Goal: Task Accomplishment & Management: Manage account settings

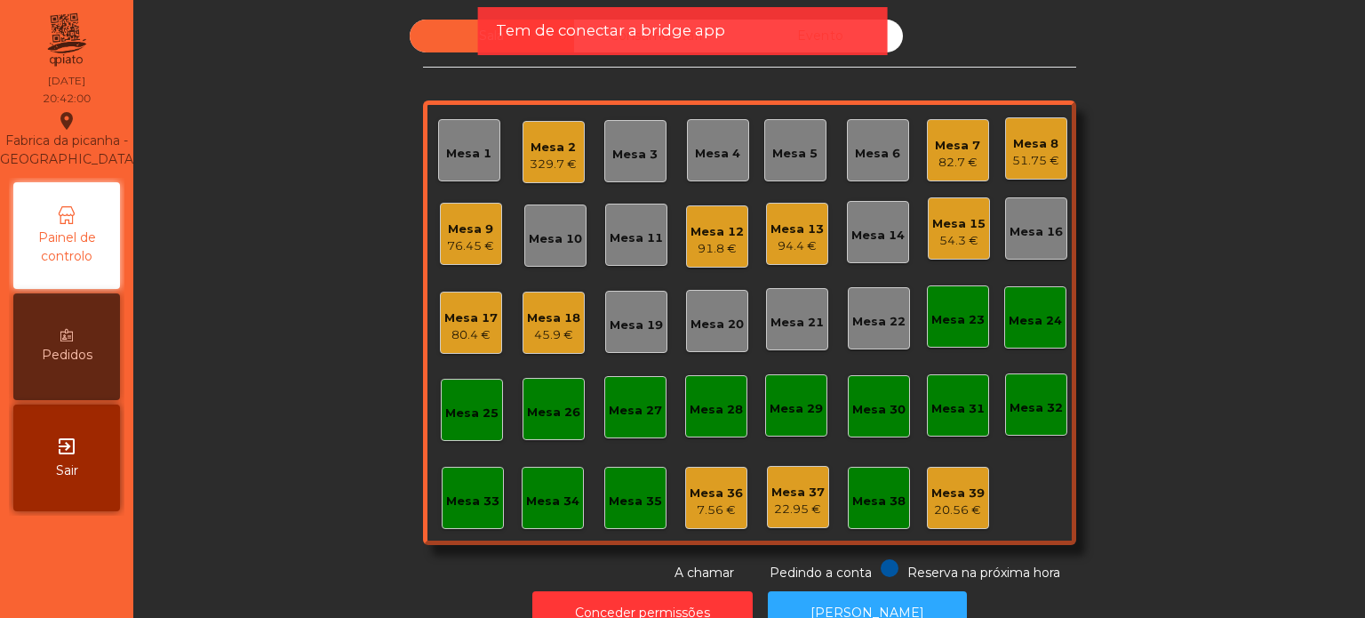
click at [718, 246] on div "91.8 €" at bounding box center [717, 249] width 53 height 18
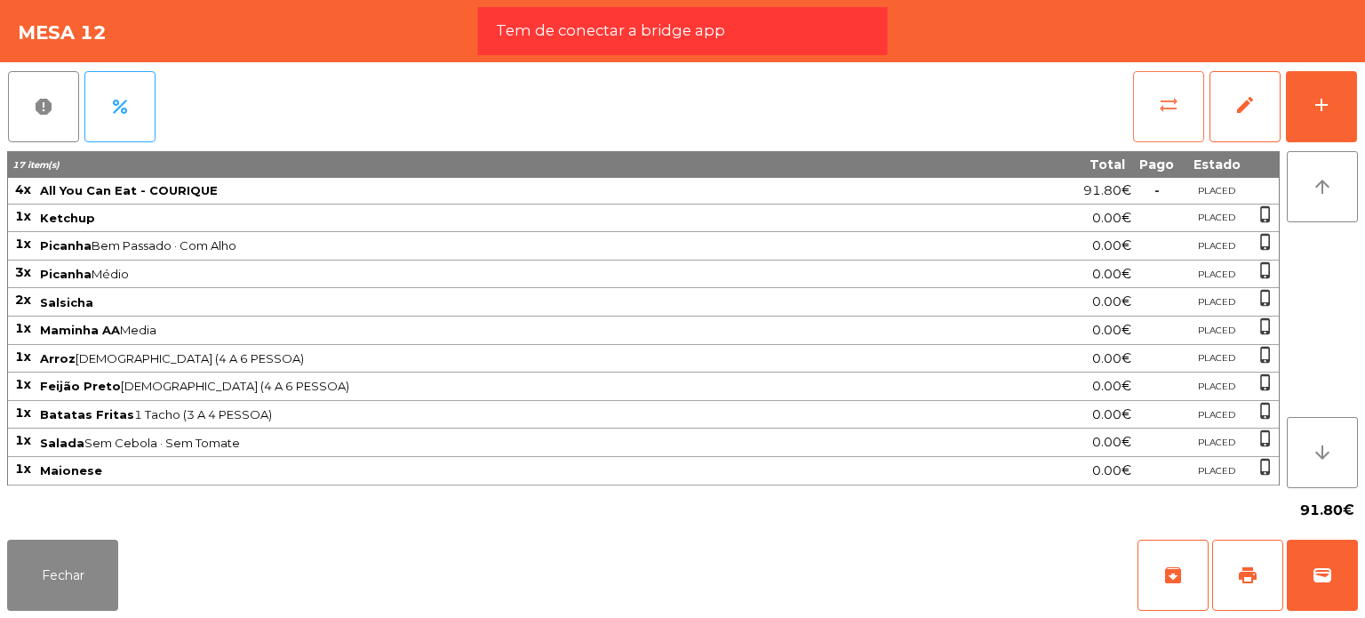
click at [1159, 104] on span "sync_alt" at bounding box center [1168, 104] width 21 height 21
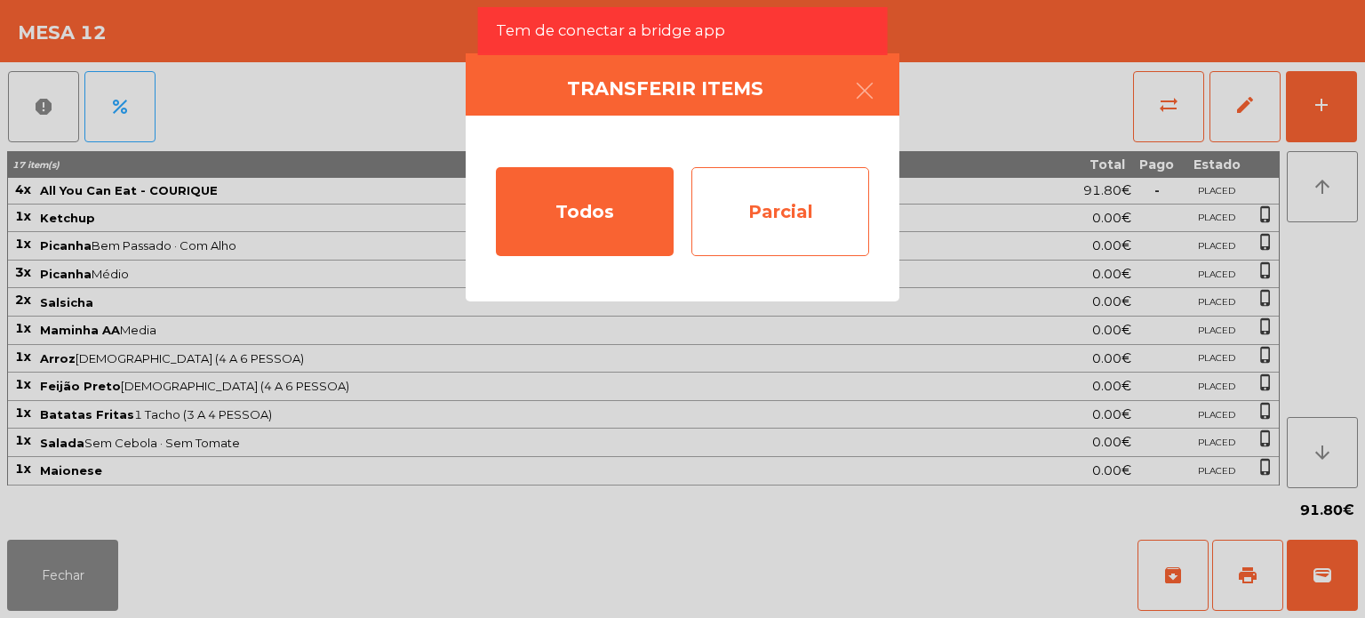
click at [812, 231] on div "Parcial" at bounding box center [781, 211] width 178 height 89
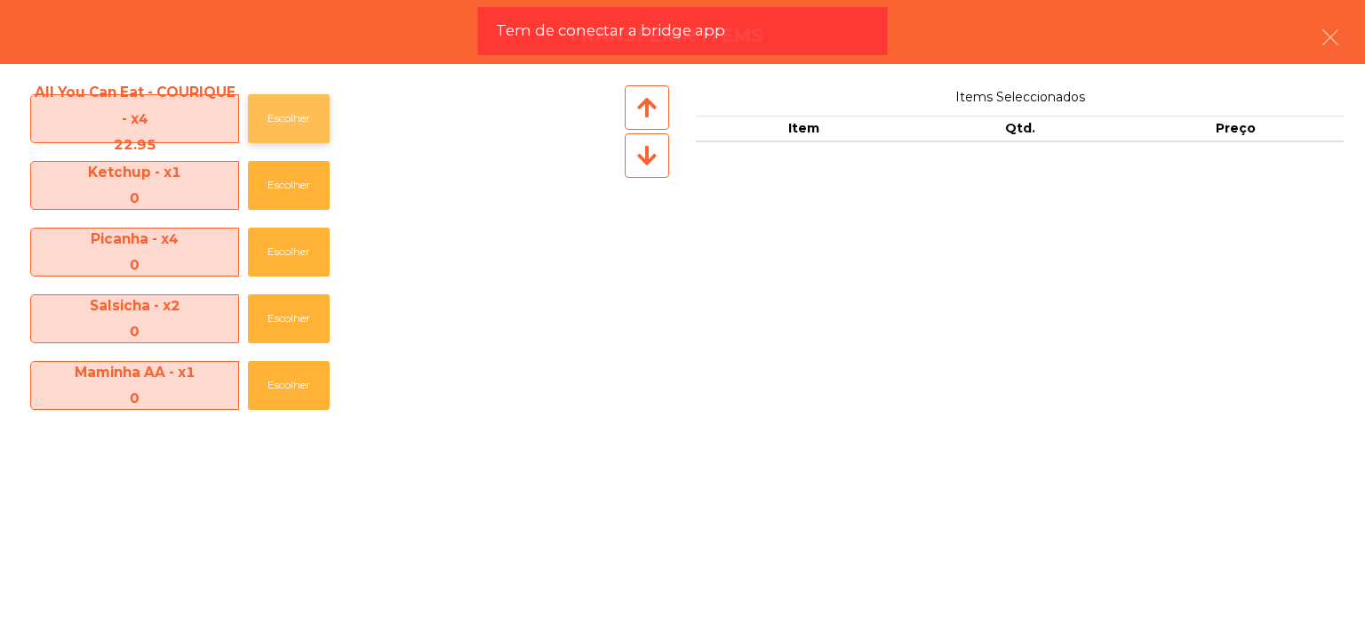
click at [291, 133] on button "Escolher" at bounding box center [289, 118] width 82 height 49
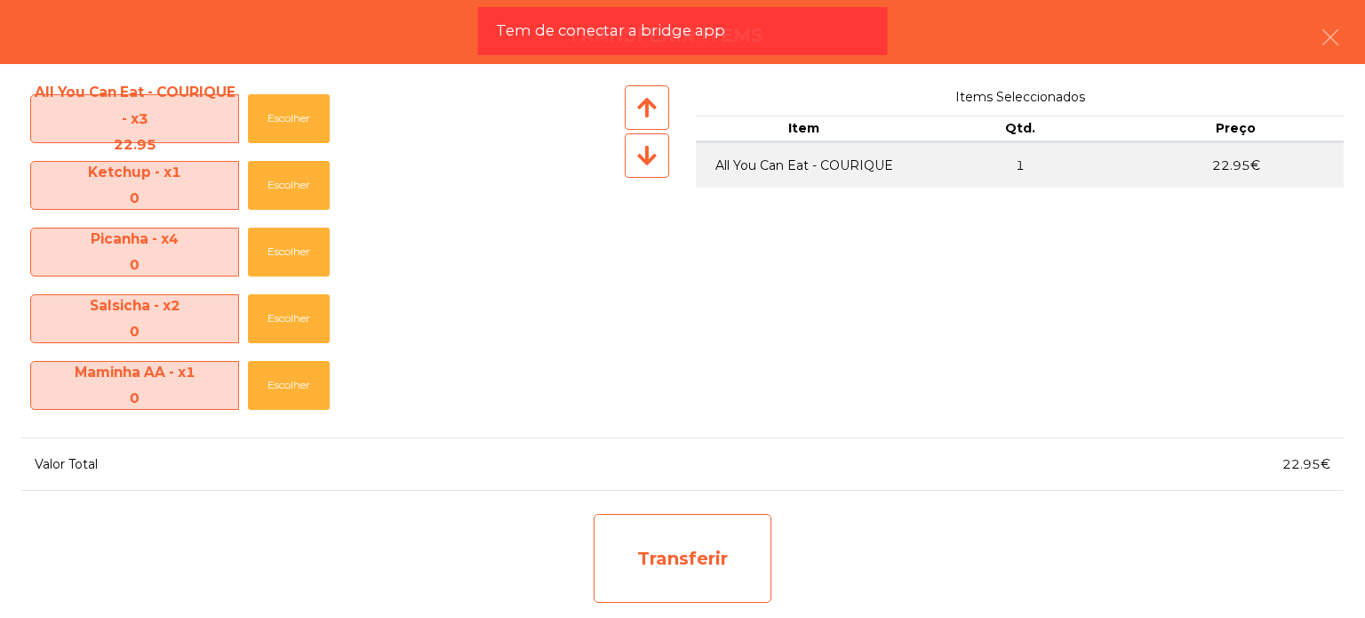
click at [619, 559] on div "Transferir" at bounding box center [683, 558] width 178 height 89
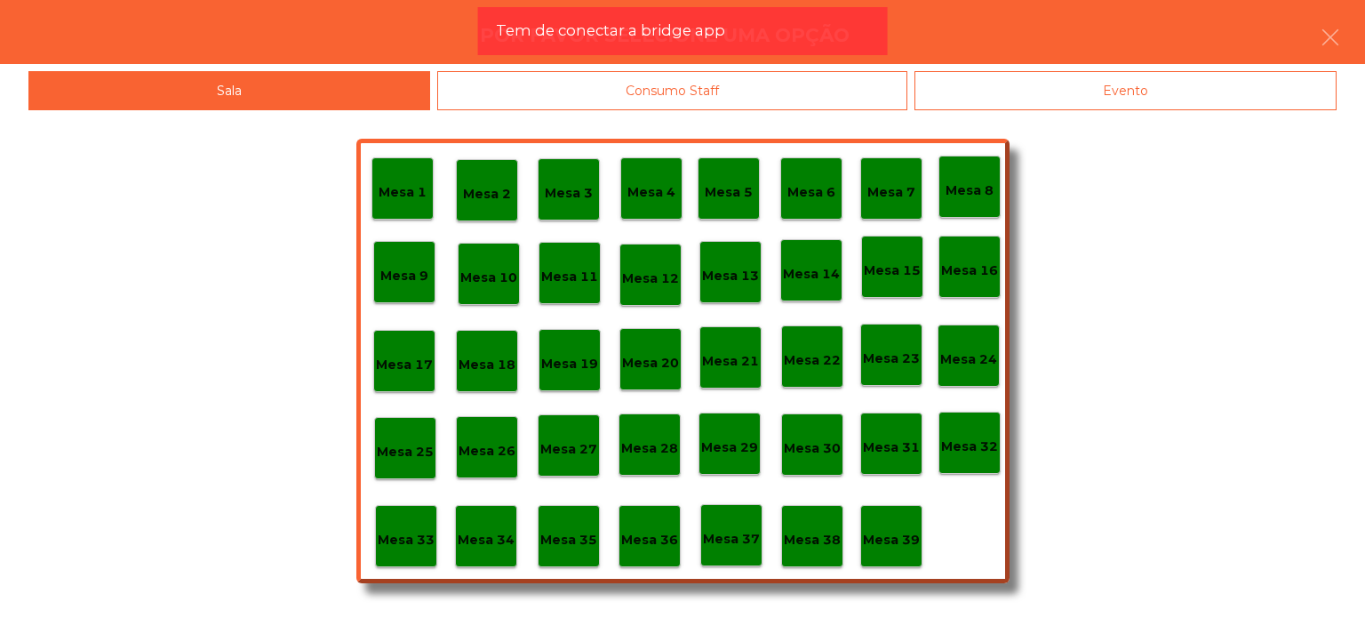
click at [729, 547] on p "Mesa 37" at bounding box center [731, 539] width 57 height 20
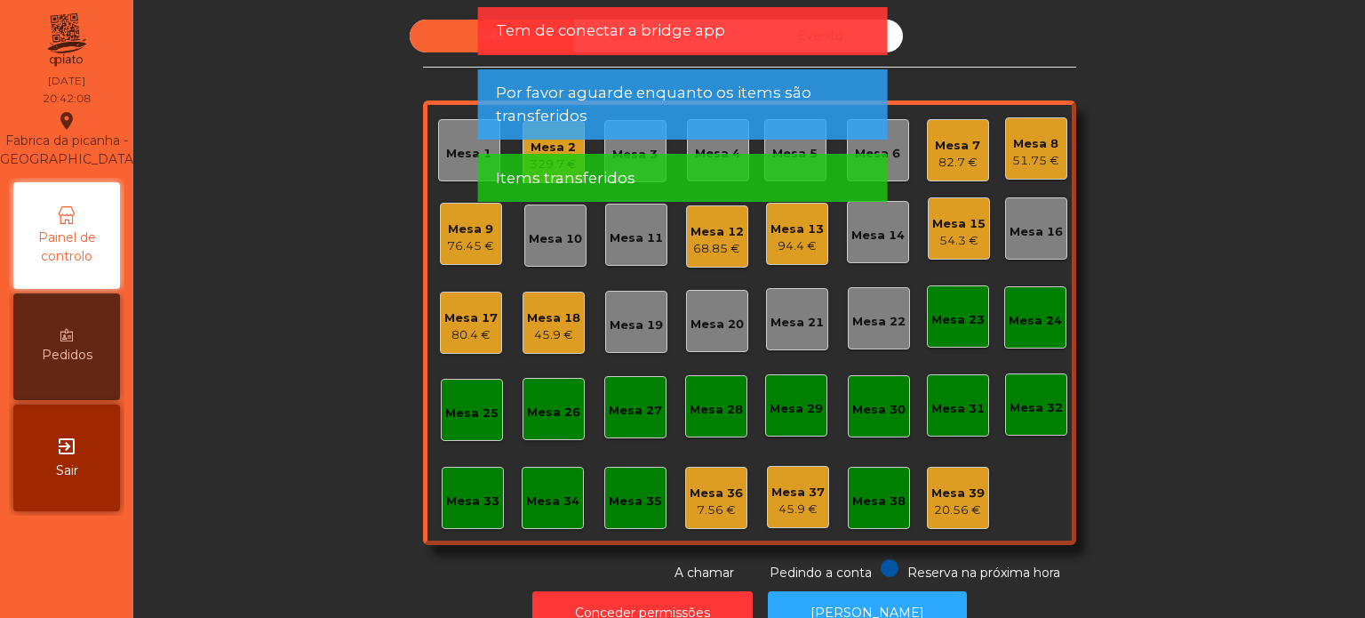
click at [691, 255] on div "68.85 €" at bounding box center [717, 249] width 53 height 18
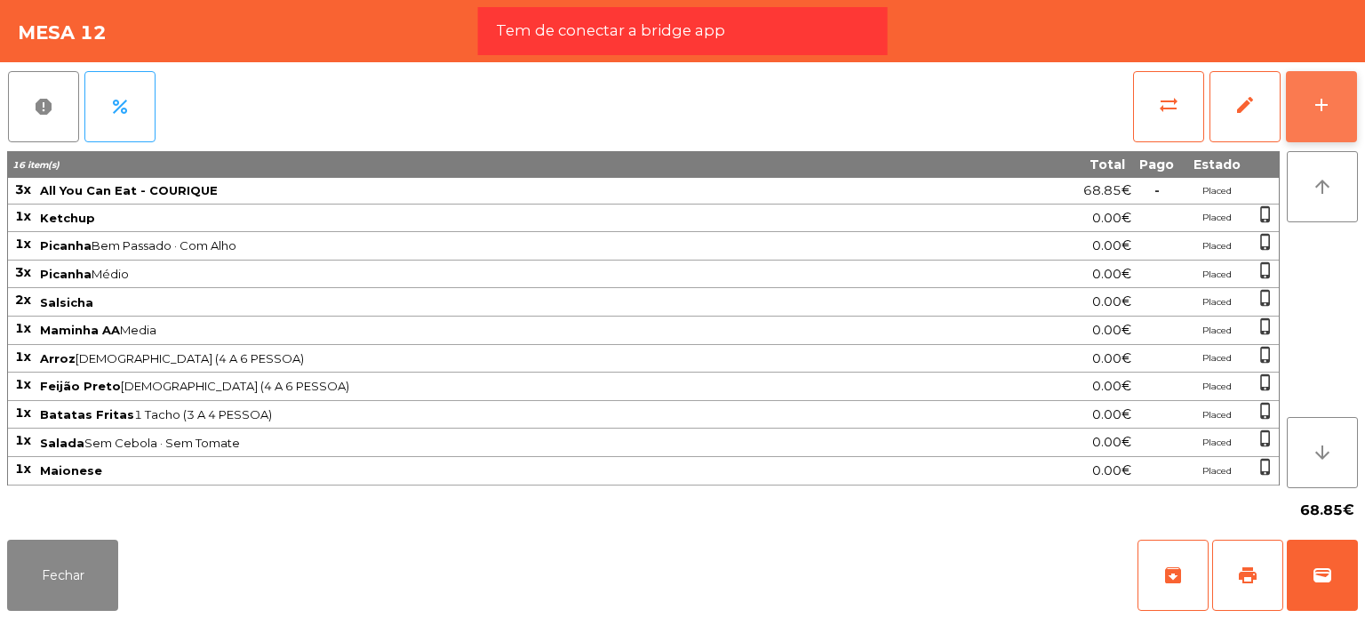
click at [1301, 105] on button "add" at bounding box center [1321, 106] width 71 height 71
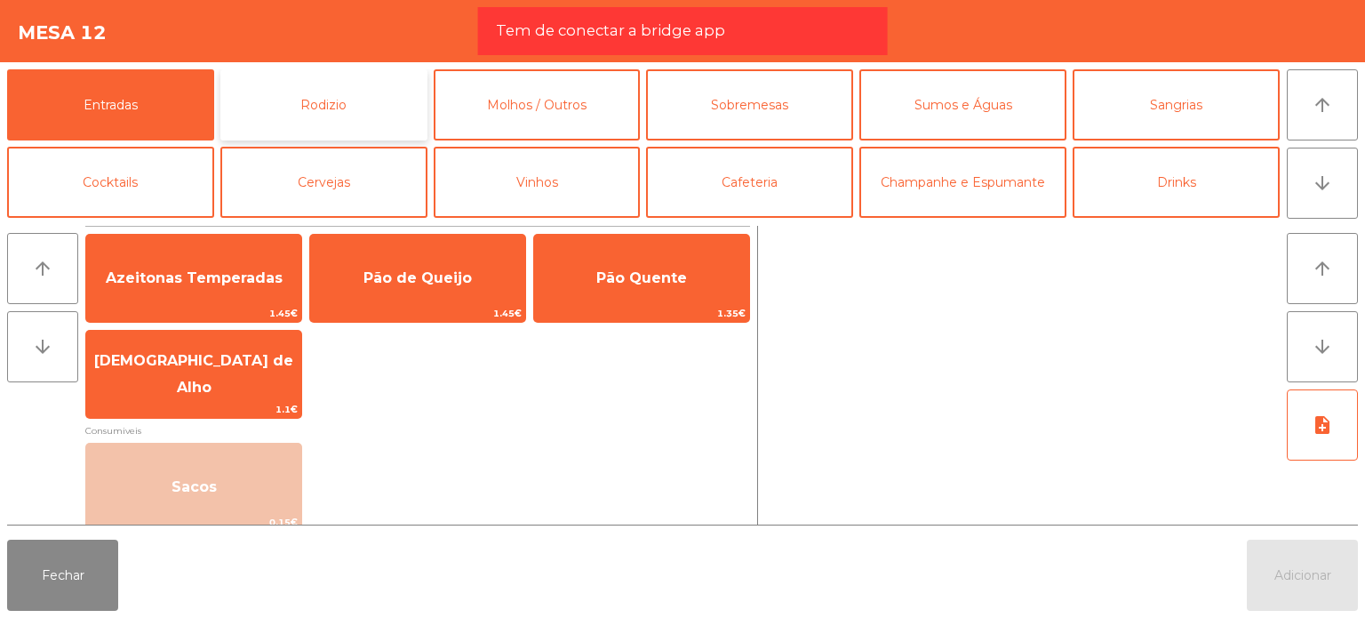
click at [402, 87] on button "Rodizio" at bounding box center [323, 104] width 207 height 71
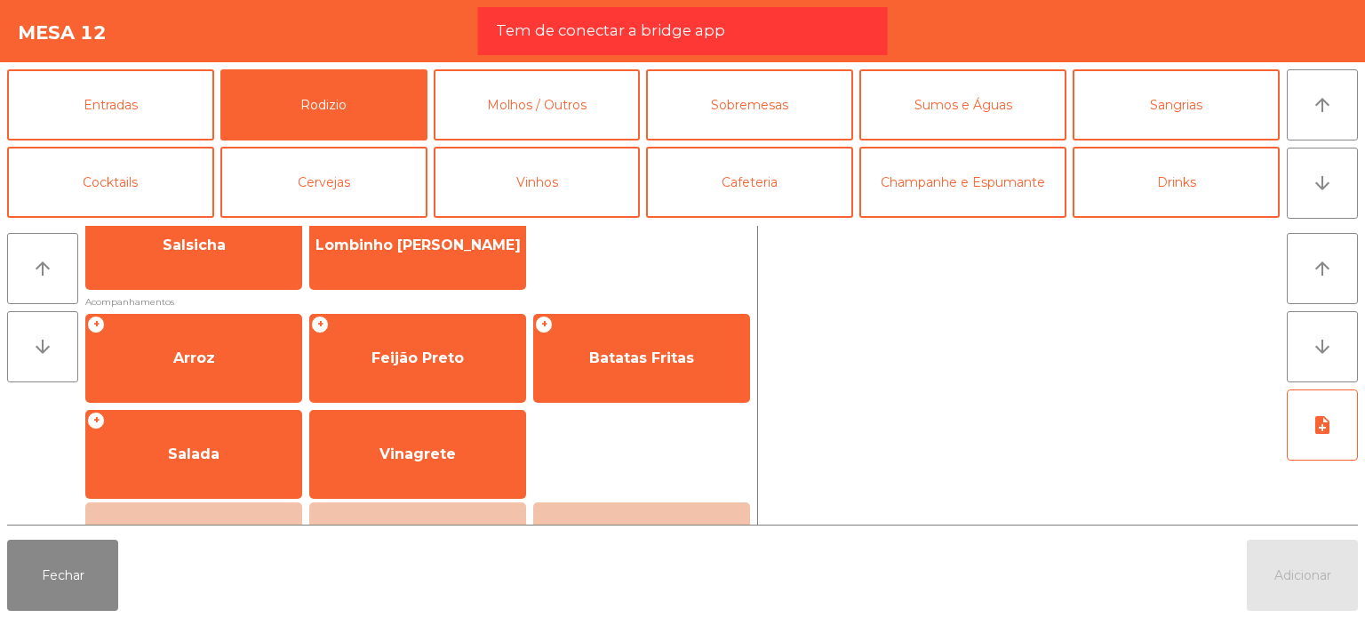
scroll to position [318, 0]
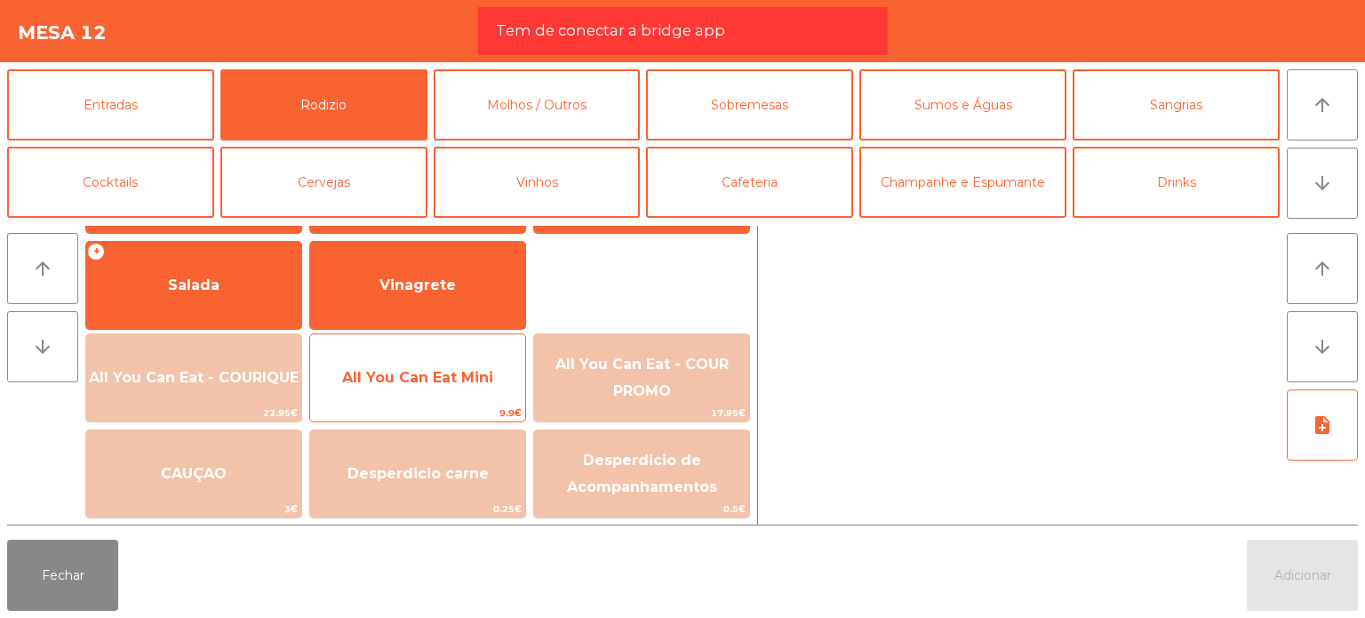
click at [401, 372] on span "All You Can Eat Mini" at bounding box center [417, 377] width 151 height 17
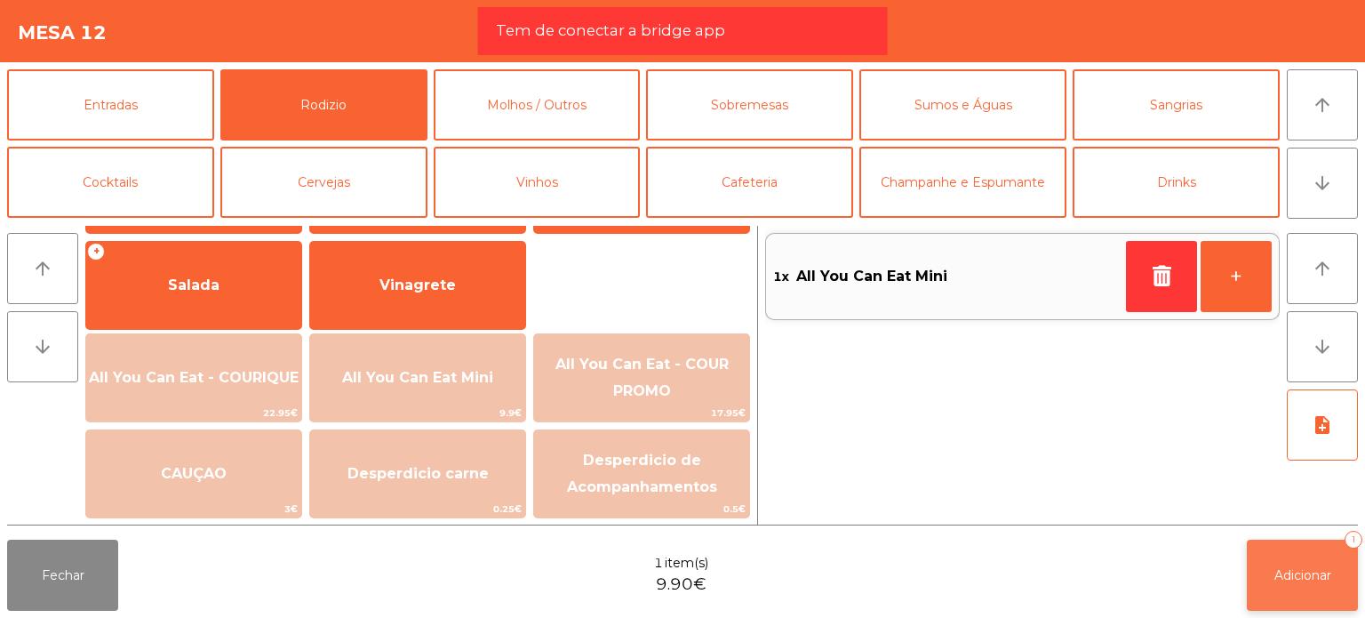
click at [1280, 604] on button "Adicionar 1" at bounding box center [1302, 575] width 111 height 71
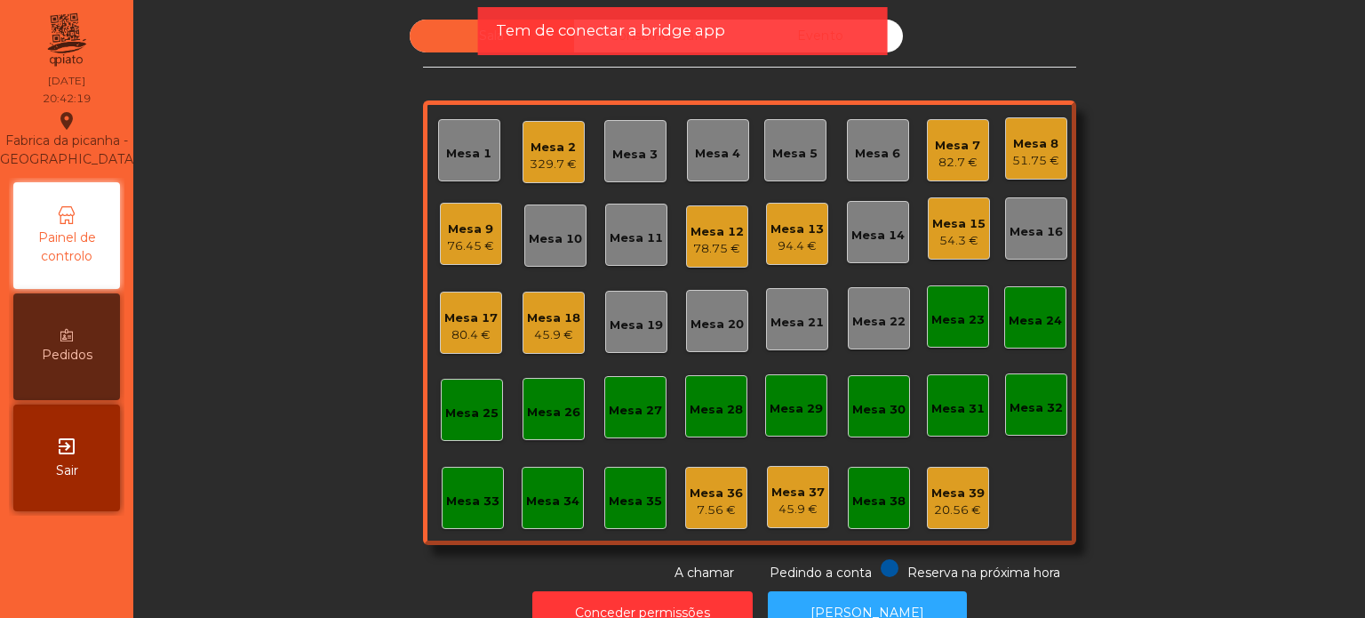
click at [537, 32] on span "Tem de conectar a bridge app" at bounding box center [610, 31] width 229 height 22
click at [967, 141] on div "Mesa 7" at bounding box center [957, 146] width 47 height 18
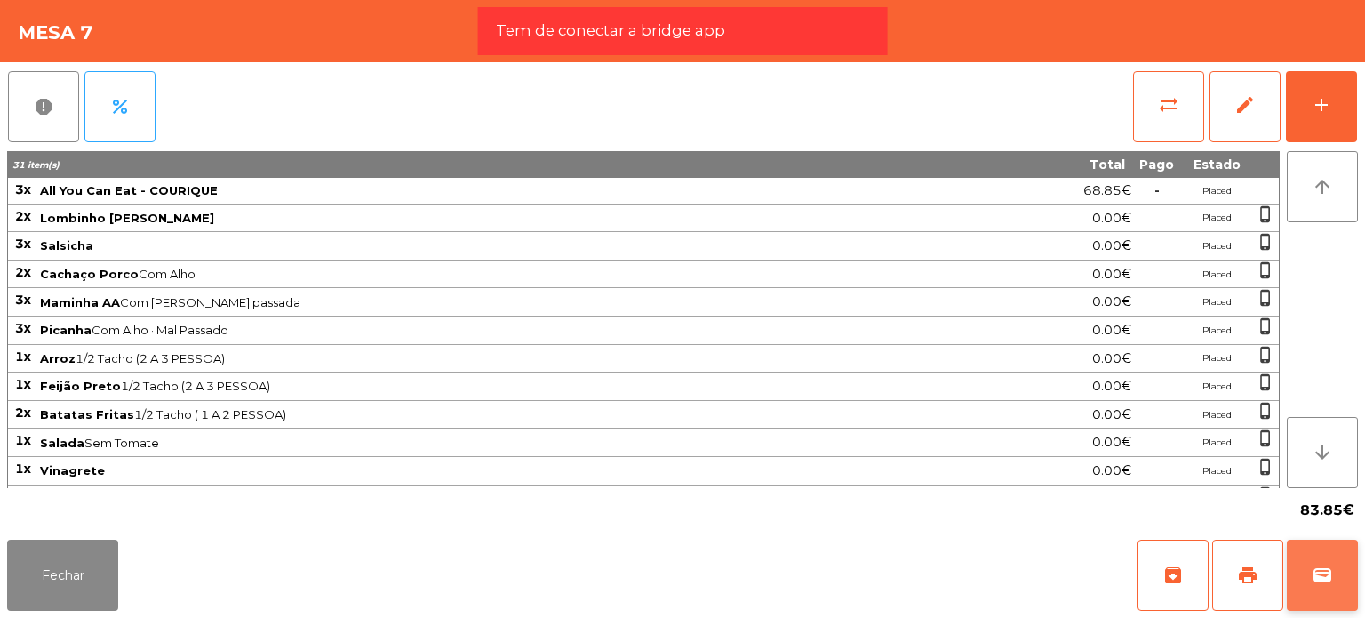
click at [1313, 571] on span "wallet" at bounding box center [1322, 574] width 21 height 21
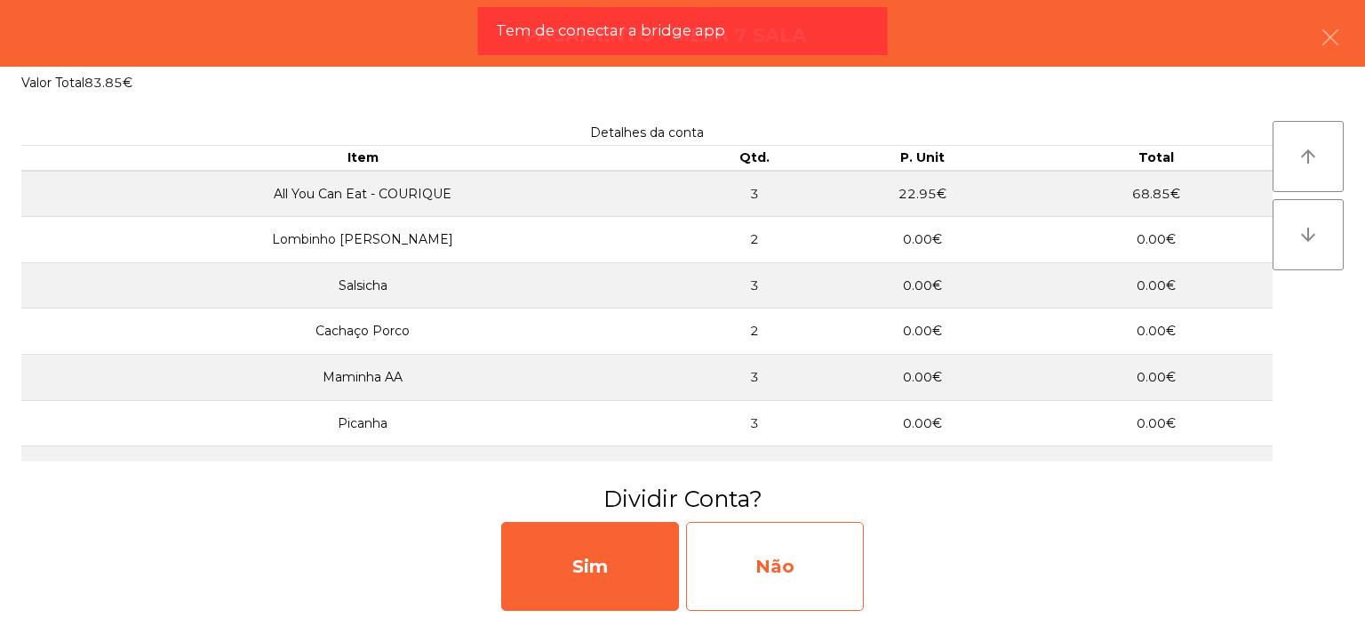
click at [726, 552] on div "Não" at bounding box center [775, 566] width 178 height 89
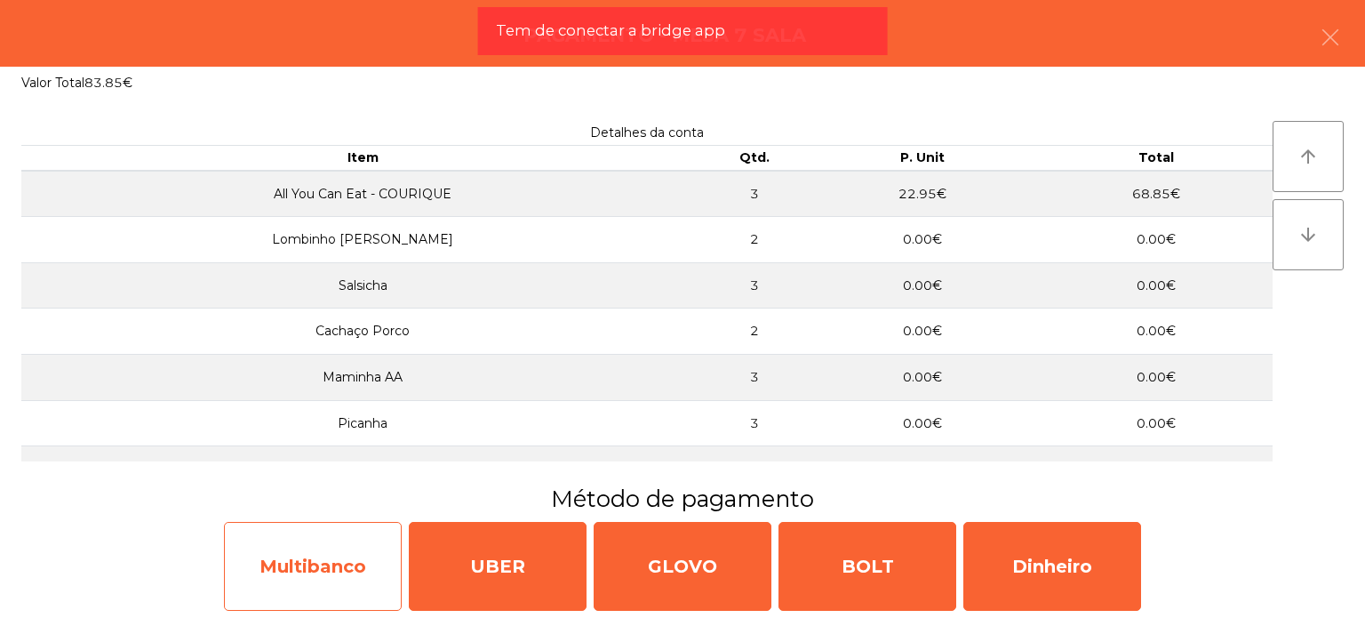
click at [305, 533] on div "Multibanco" at bounding box center [313, 566] width 178 height 89
select select "**"
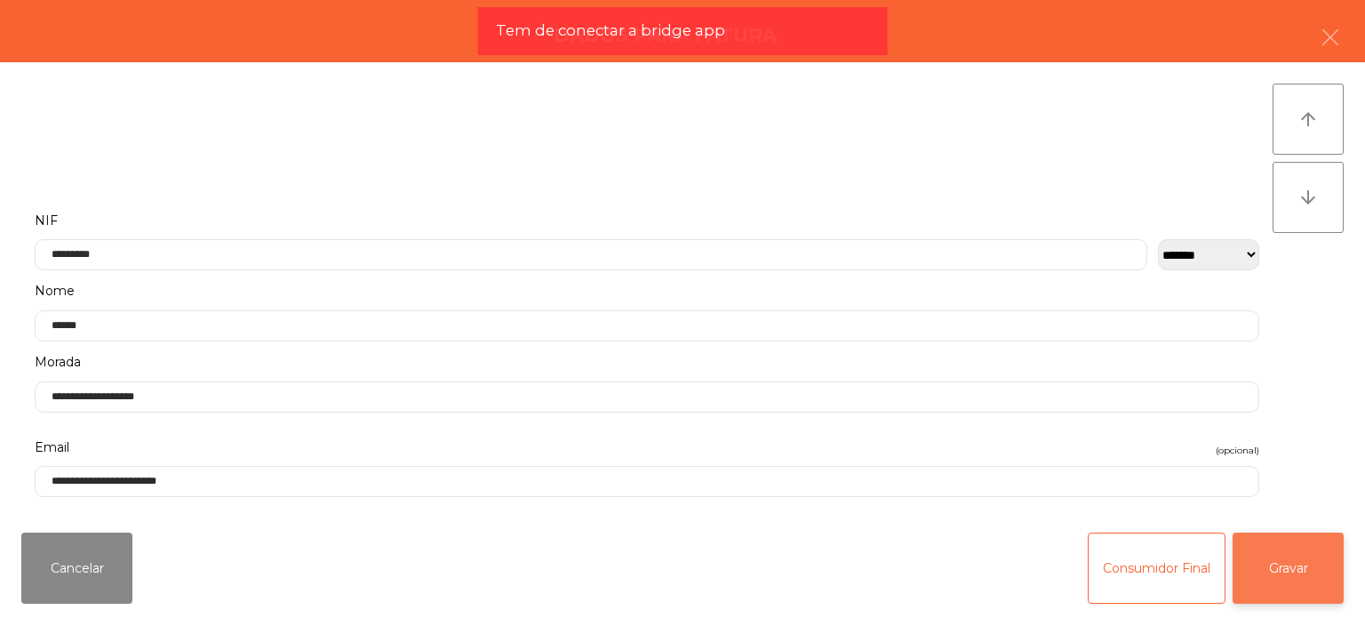
click at [1294, 540] on button "Gravar" at bounding box center [1288, 567] width 111 height 71
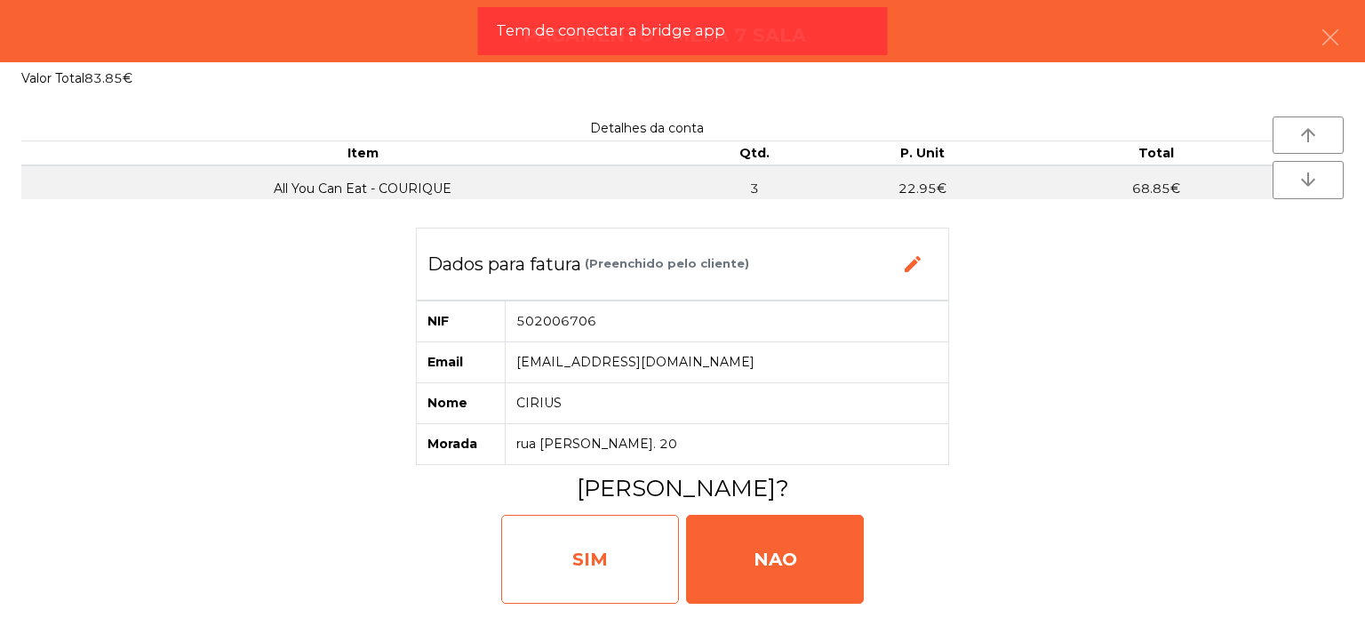
click at [580, 547] on div "SIM" at bounding box center [590, 559] width 178 height 89
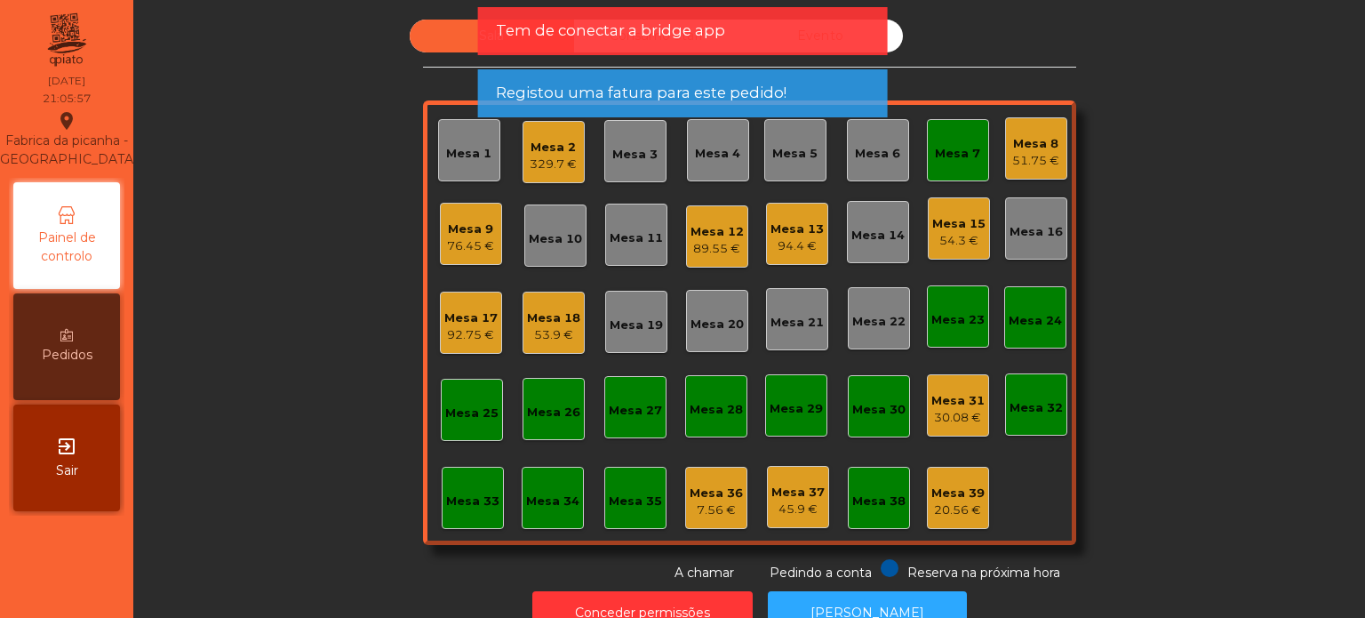
click at [580, 547] on div "Sala Consumo Staff Evento Mesa 1 Mesa 2 329.7 € Mesa 3 Mesa 4 Mesa 5 Mesa 6 Mes…" at bounding box center [749, 301] width 653 height 563
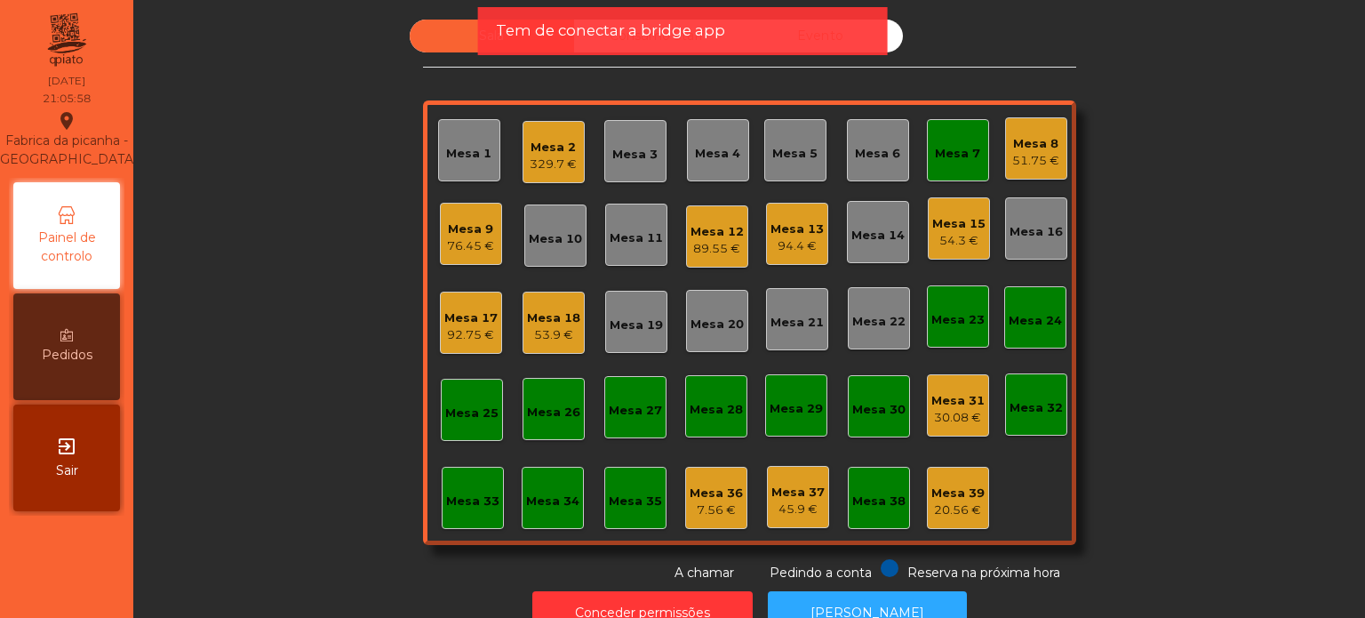
click at [939, 134] on div "Mesa 7" at bounding box center [958, 150] width 62 height 62
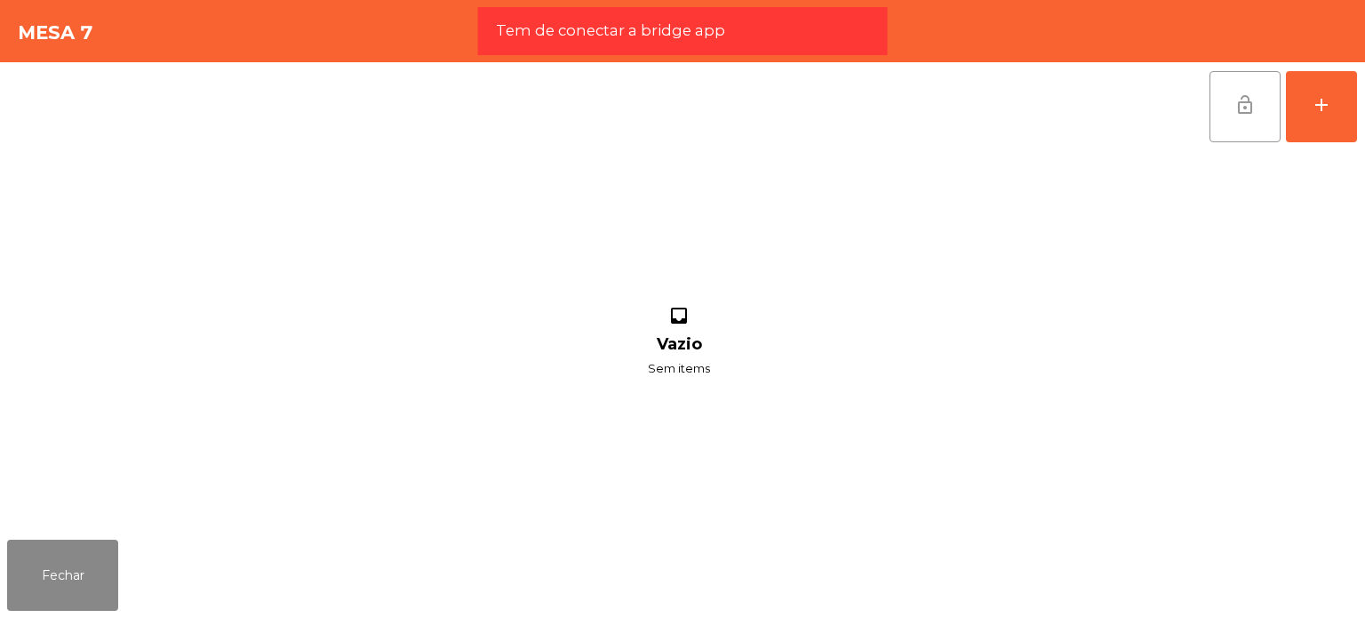
click at [1230, 109] on button "lock_open" at bounding box center [1245, 106] width 71 height 71
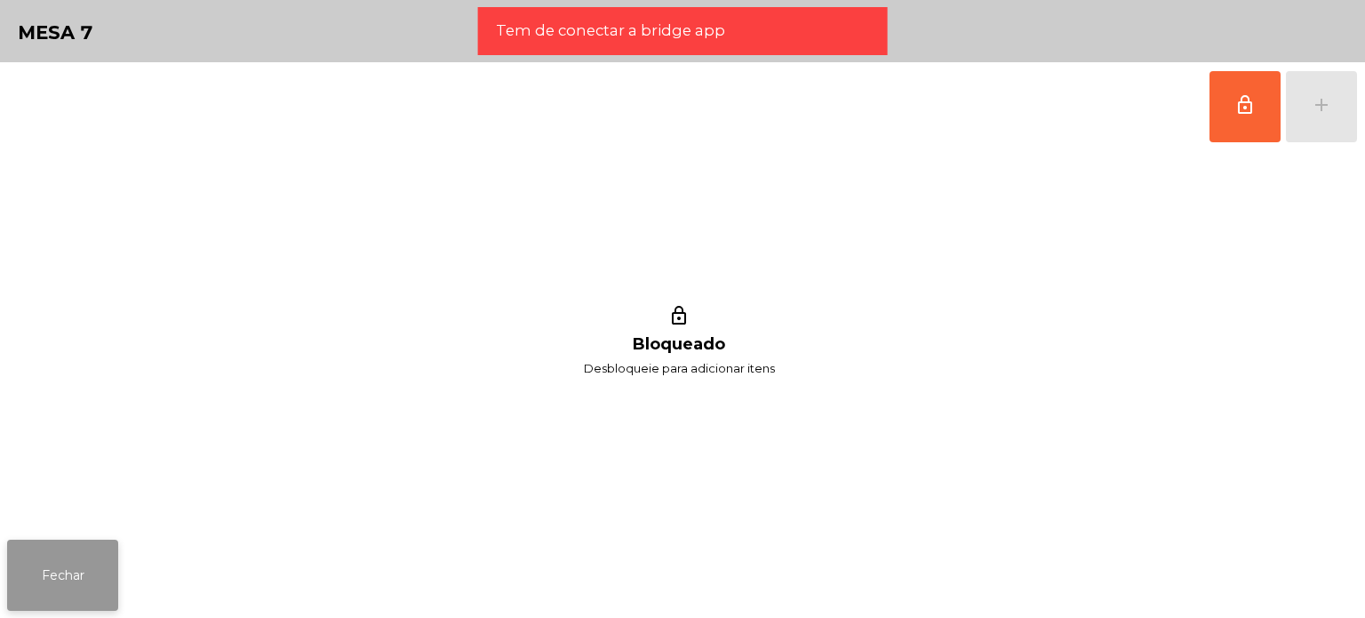
click at [39, 580] on button "Fechar" at bounding box center [62, 575] width 111 height 71
